Goal: Navigation & Orientation: Find specific page/section

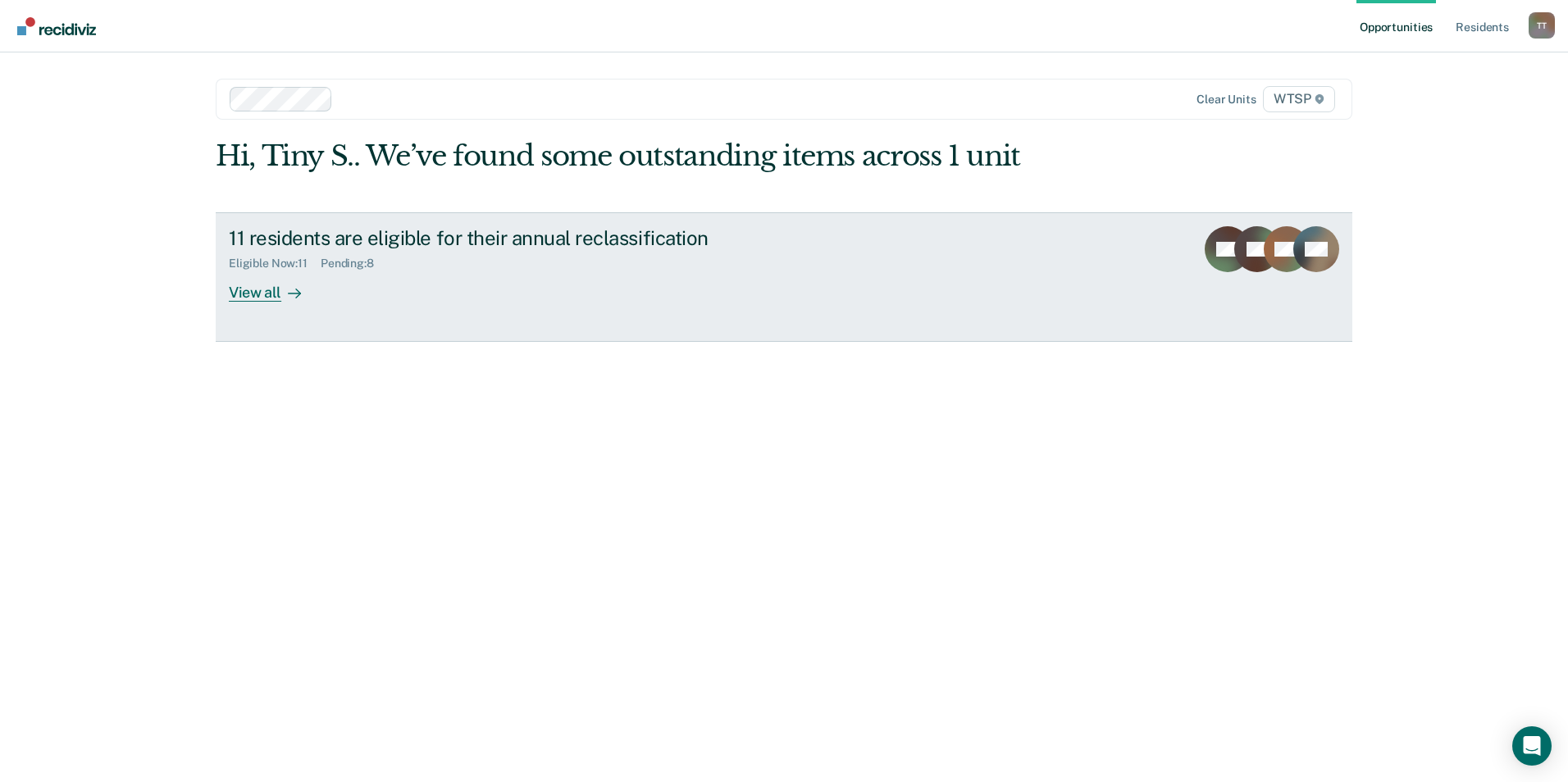
click at [249, 293] on div "View all" at bounding box center [274, 286] width 92 height 32
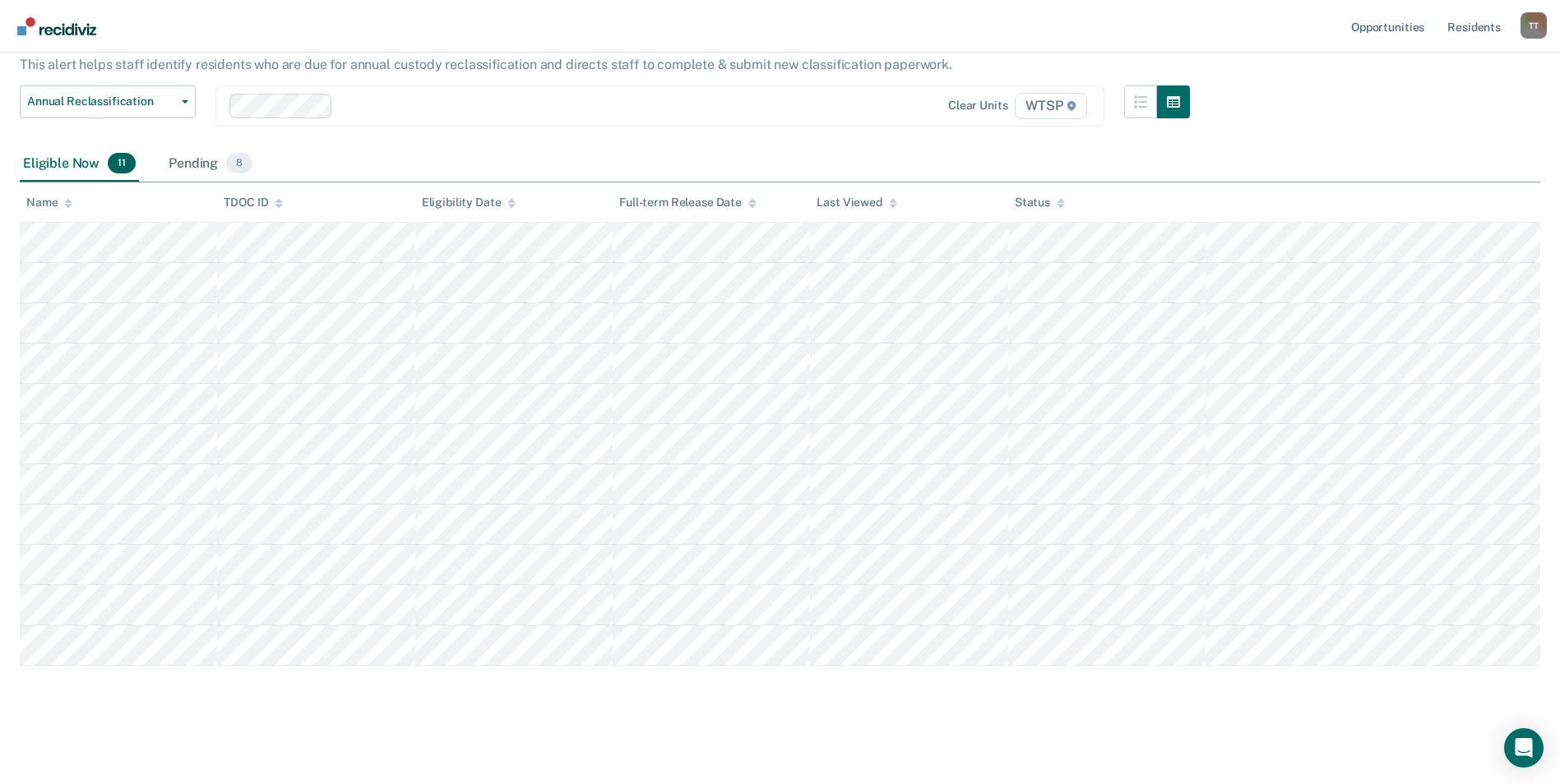
scroll to position [21, 0]
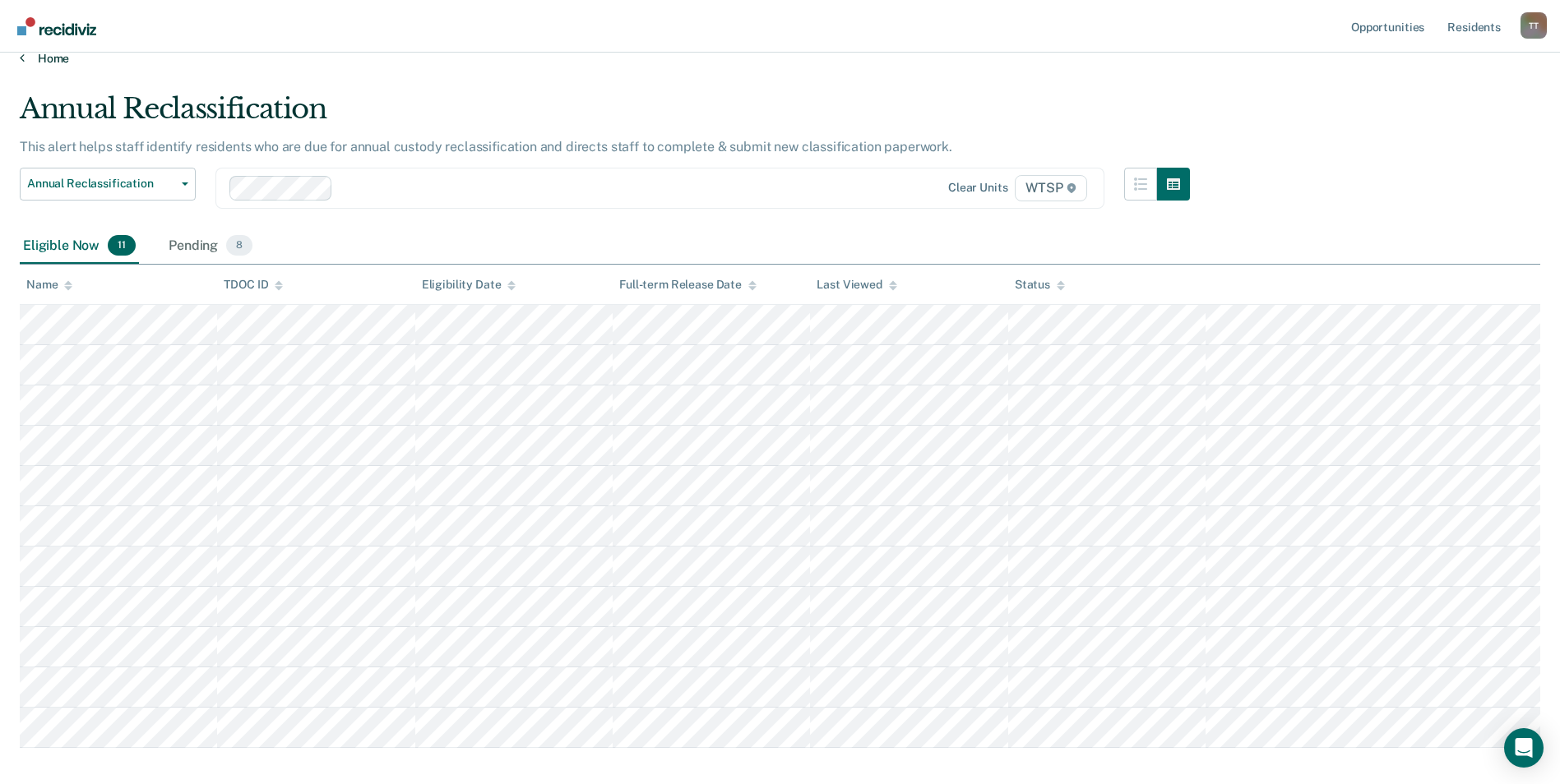
click at [57, 57] on link "Home" at bounding box center [780, 58] width 1521 height 15
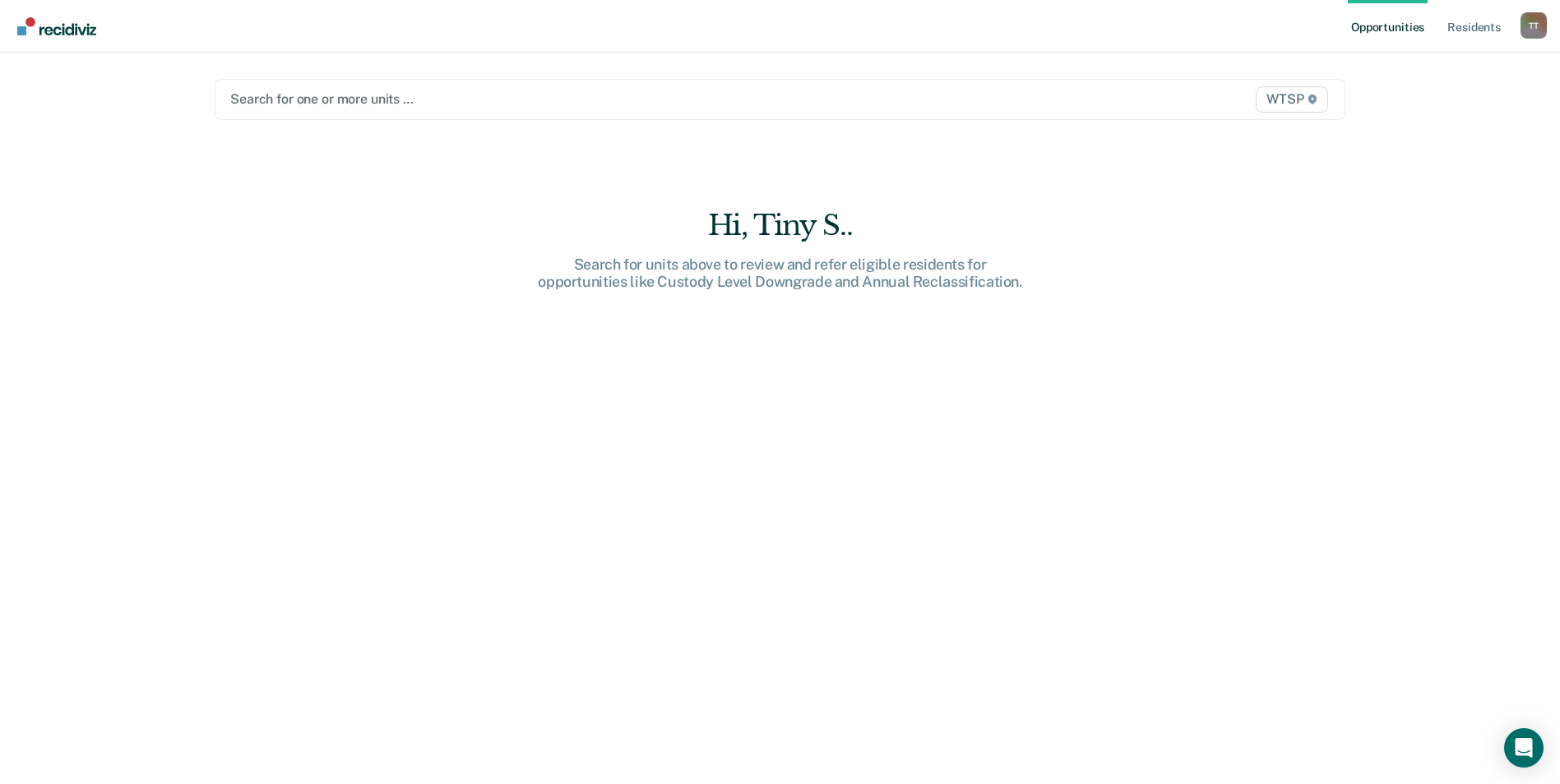
click at [369, 100] on div at bounding box center [615, 98] width 768 height 19
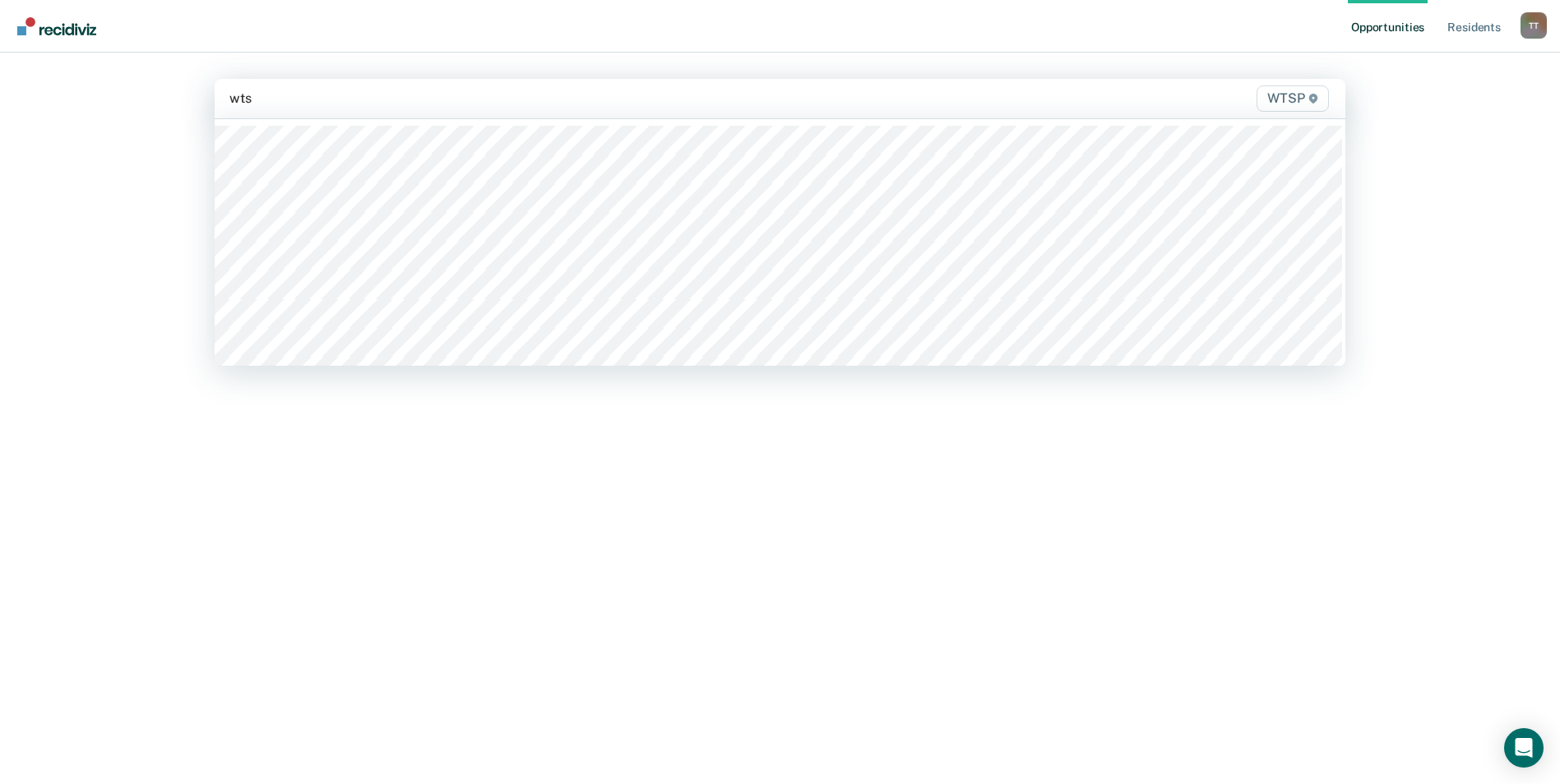
type input "wtsp"
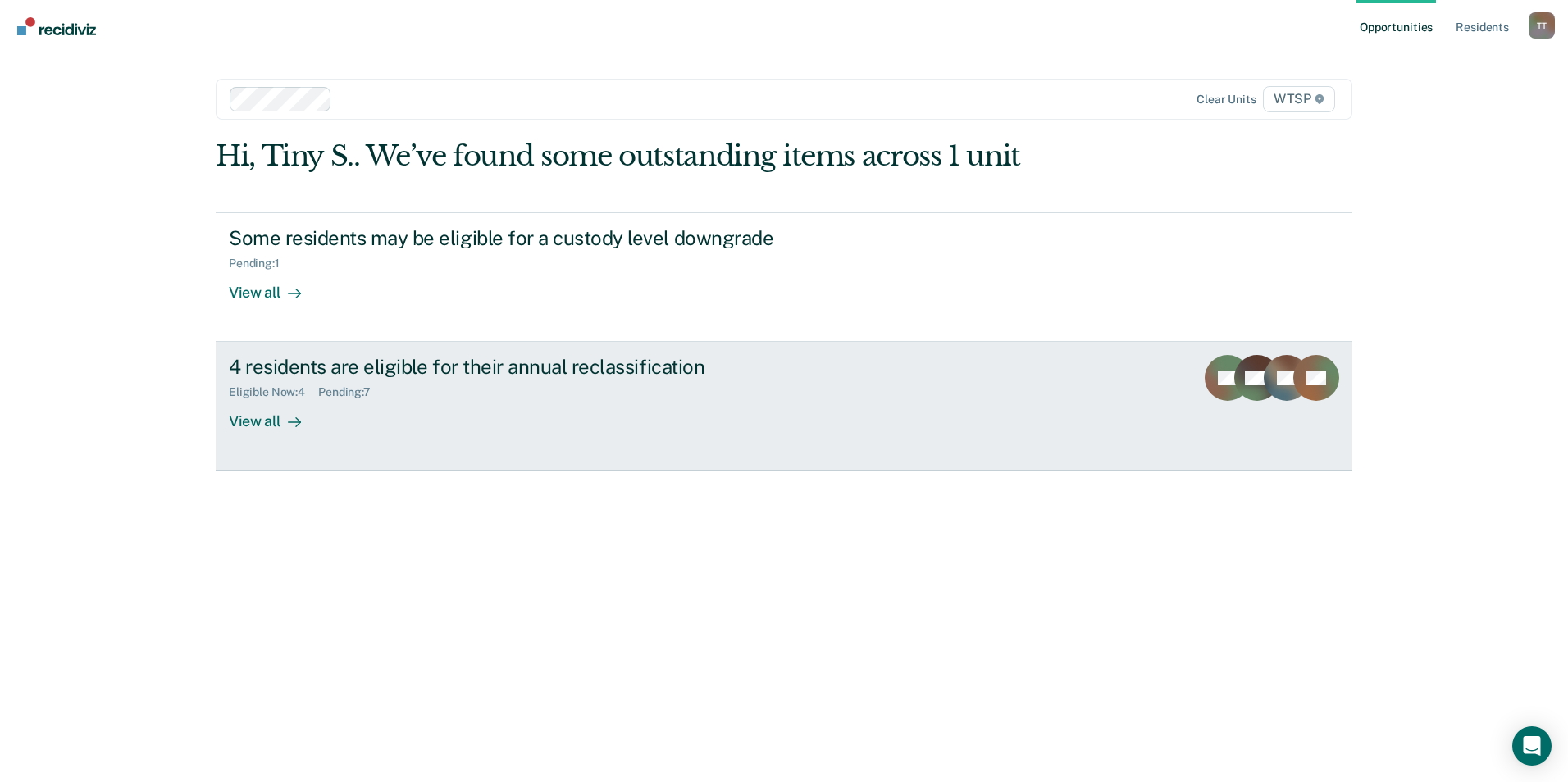
click at [249, 422] on div "View all" at bounding box center [274, 415] width 92 height 32
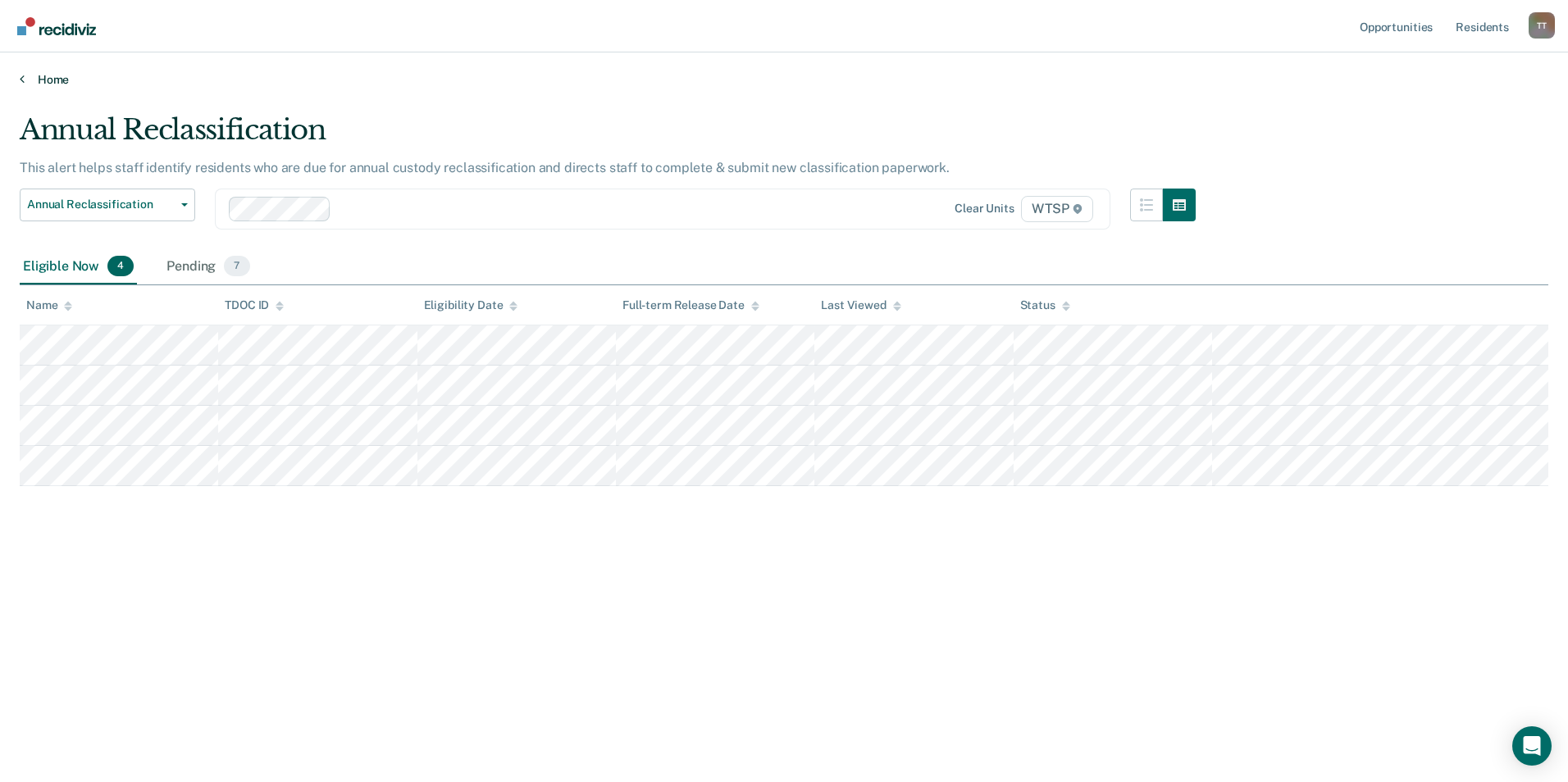
click at [23, 77] on icon at bounding box center [22, 78] width 5 height 13
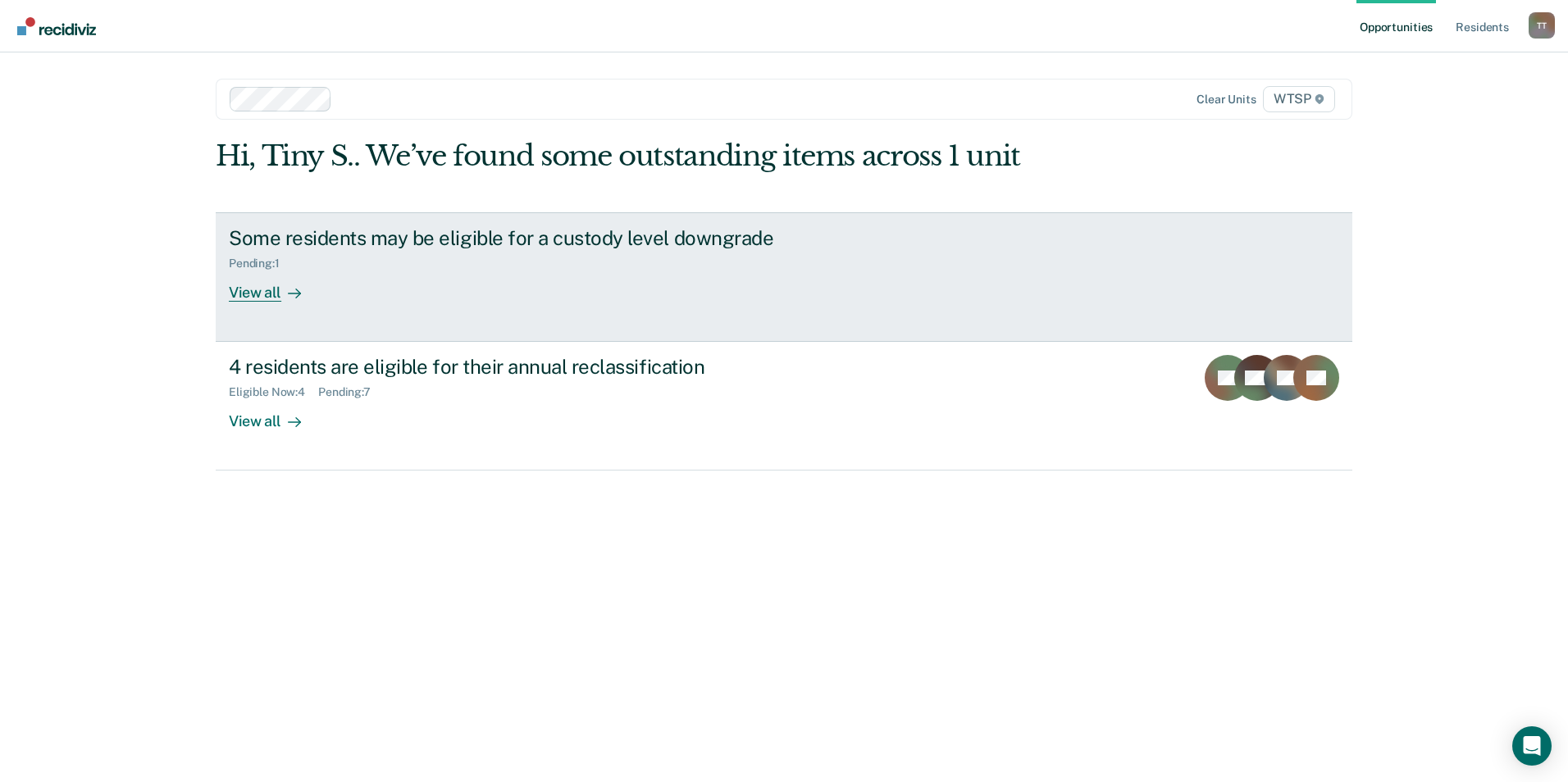
click at [253, 287] on div "View all" at bounding box center [274, 286] width 92 height 32
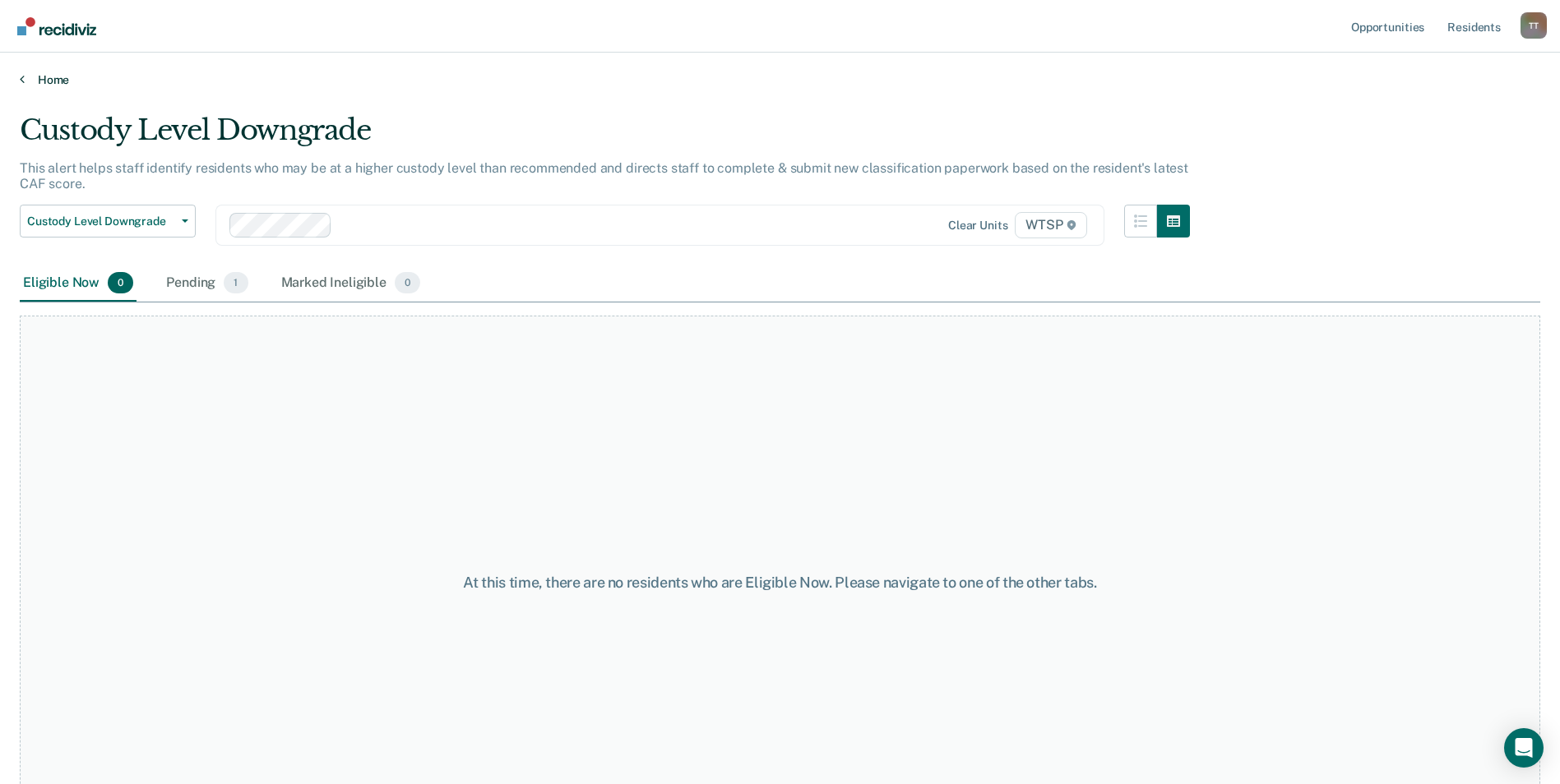
click at [47, 77] on link "Home" at bounding box center [780, 79] width 1521 height 15
